Goal: Information Seeking & Learning: Learn about a topic

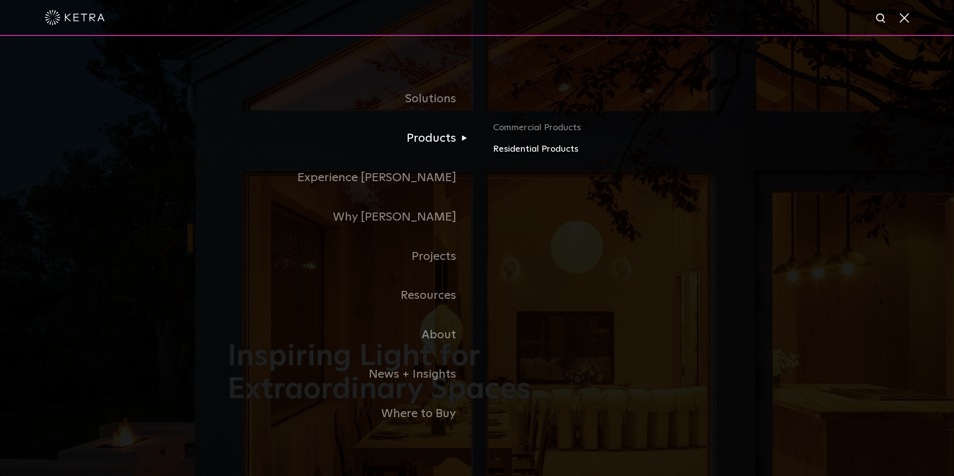
click at [515, 150] on link "Residential Products" at bounding box center [610, 149] width 234 height 14
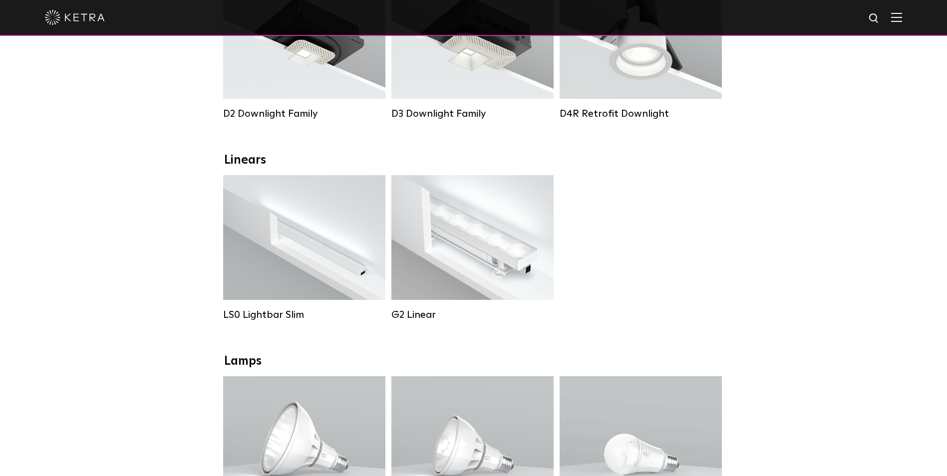
scroll to position [250, 0]
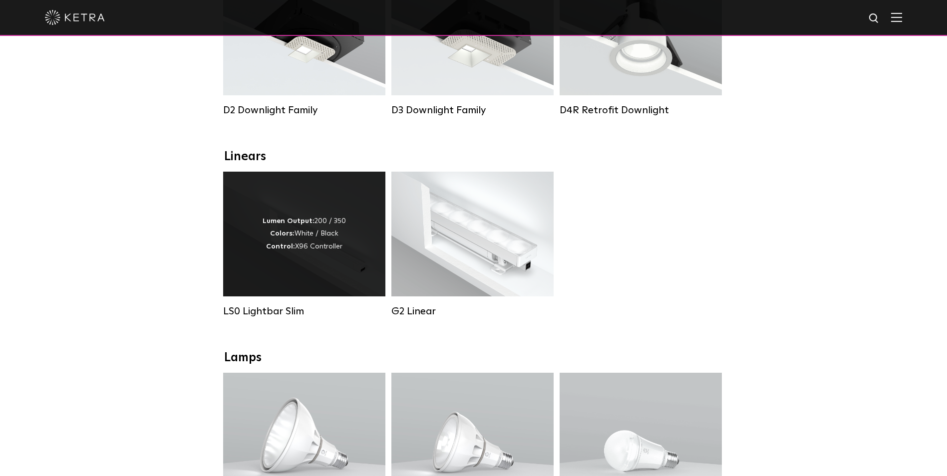
click at [348, 251] on div "Lumen Output: 200 / 350 Colors: White / Black Control: X96 Controller" at bounding box center [304, 234] width 162 height 125
